Goal: Information Seeking & Learning: Learn about a topic

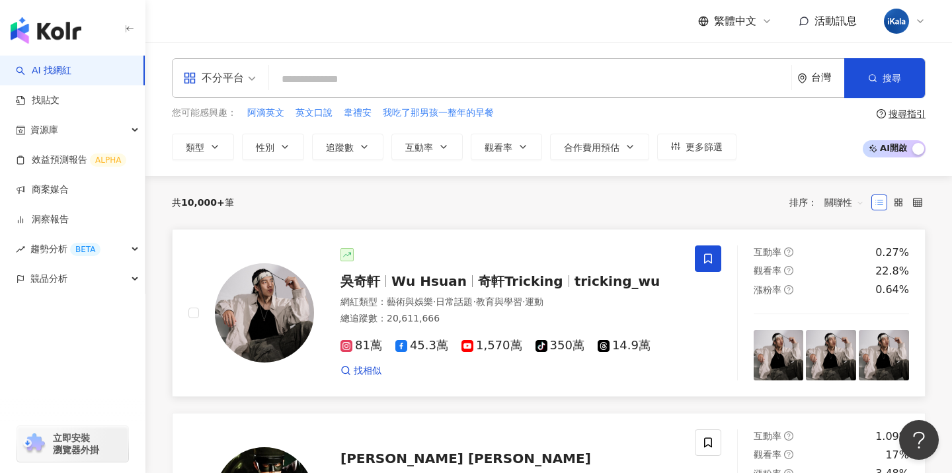
click at [370, 280] on span "吳奇軒" at bounding box center [360, 281] width 40 height 16
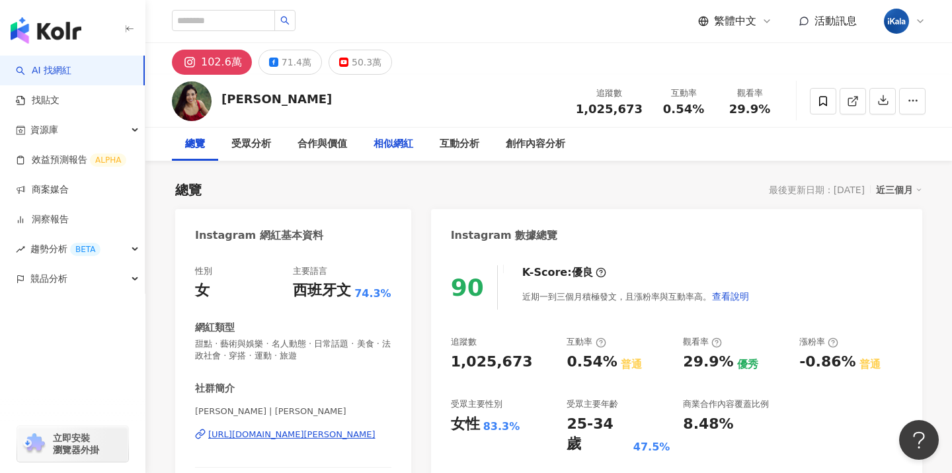
click at [402, 143] on div "相似網紅" at bounding box center [394, 144] width 40 height 16
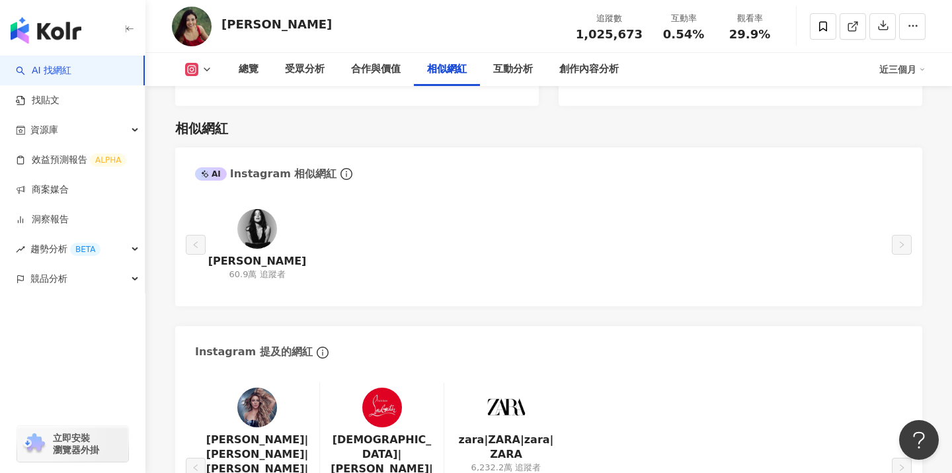
click at [196, 62] on div "總覽 受眾分析 合作與價值 相似網紅 互動分析 創作內容分析 近三個月" at bounding box center [549, 69] width 754 height 33
click at [205, 67] on icon at bounding box center [207, 69] width 11 height 11
click at [195, 129] on button "Facebook" at bounding box center [219, 124] width 79 height 19
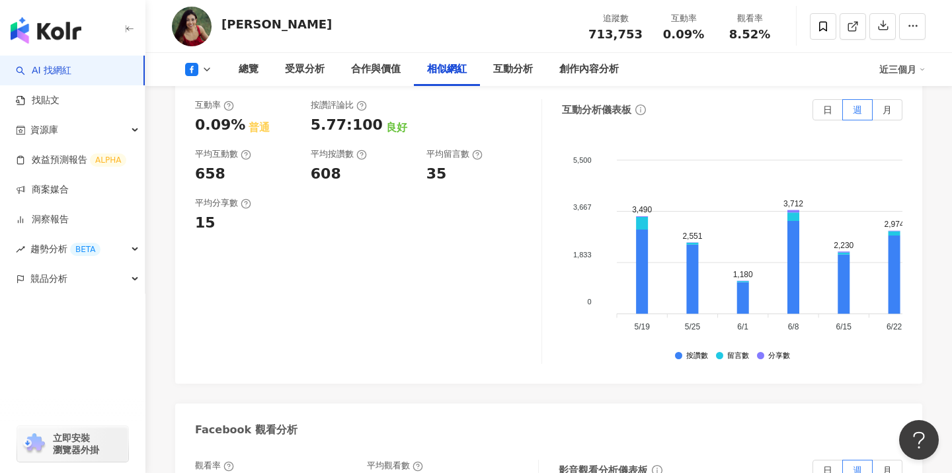
scroll to position [1825, 0]
